Goal: Task Accomplishment & Management: Manage account settings

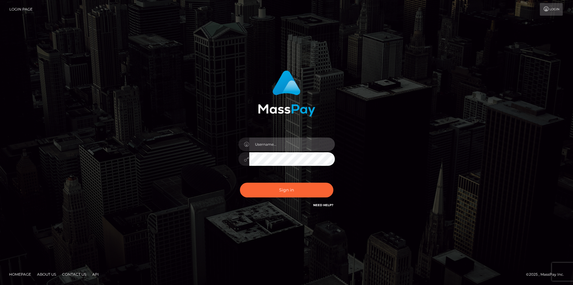
click at [272, 147] on input "text" at bounding box center [292, 145] width 86 height 14
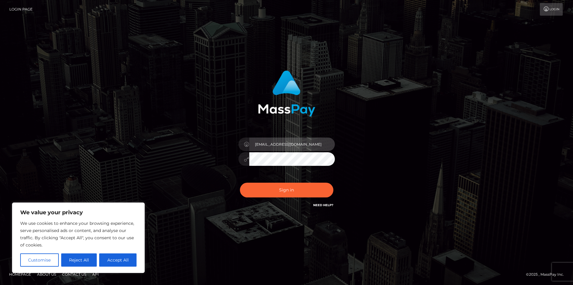
type input "giulioab963@gmail.com"
click at [240, 183] on button "Sign in" at bounding box center [286, 190] width 93 height 15
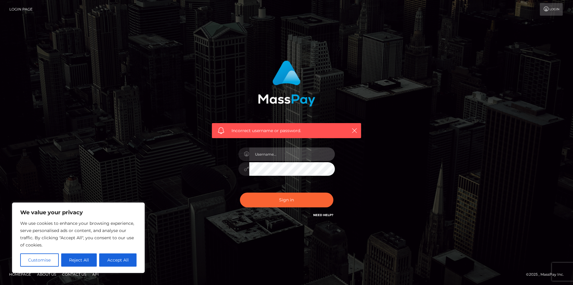
click at [267, 153] on input "text" at bounding box center [292, 155] width 86 height 14
type input "giulioab963@gmail.com"
click at [240, 193] on button "Sign in" at bounding box center [286, 200] width 93 height 15
click at [267, 157] on input "text" at bounding box center [292, 155] width 86 height 14
